Goal: Navigation & Orientation: Go to known website

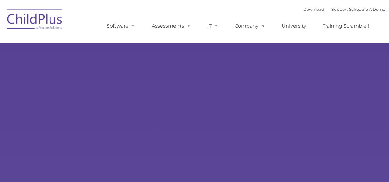
select select "MEDIUM"
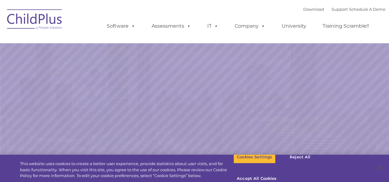
select select "MEDIUM"
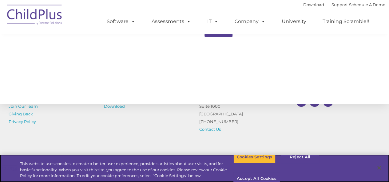
scroll to position [685, 0]
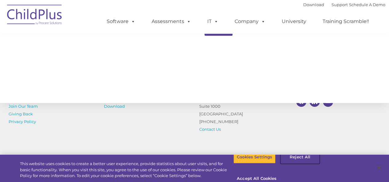
click at [296, 164] on button "Reject All" at bounding box center [300, 157] width 38 height 13
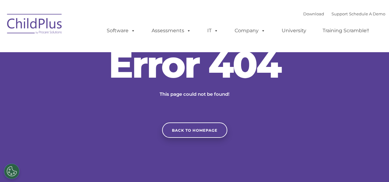
click at [139, 22] on ul "Software ChildPlus: The original and most widely-used Head Start data managemen…" at bounding box center [239, 30] width 291 height 25
